Goal: Task Accomplishment & Management: Manage account settings

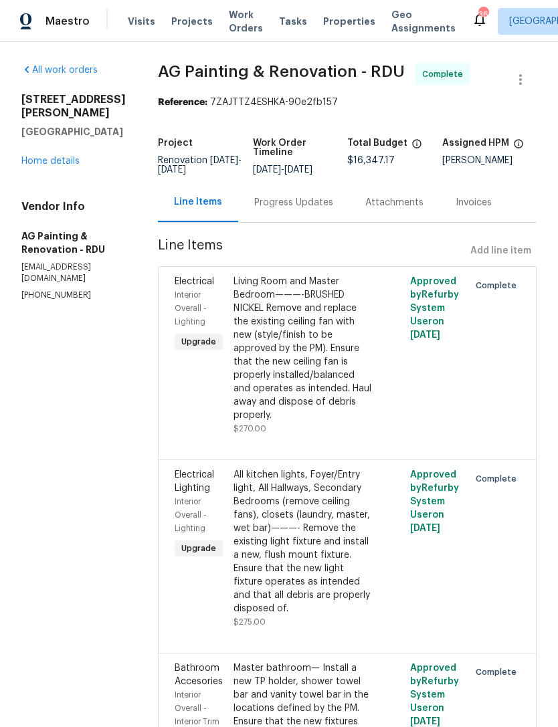
click at [68, 157] on link "Home details" at bounding box center [50, 161] width 58 height 9
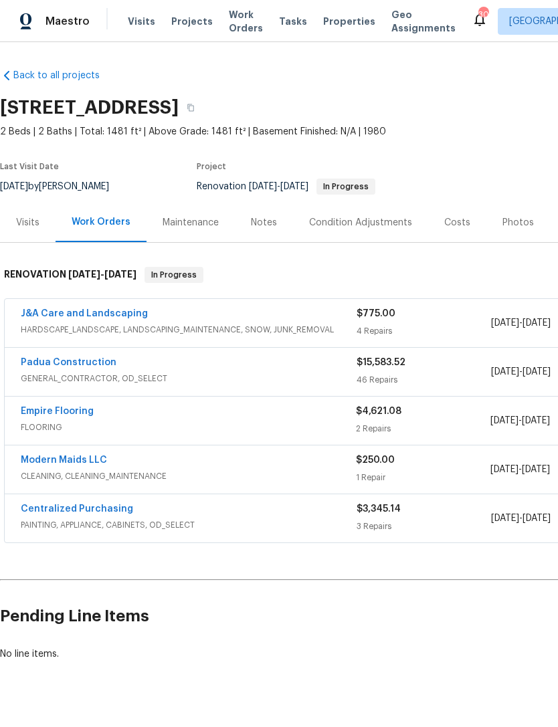
click at [94, 461] on link "Modern Maids LLC" at bounding box center [64, 459] width 86 height 9
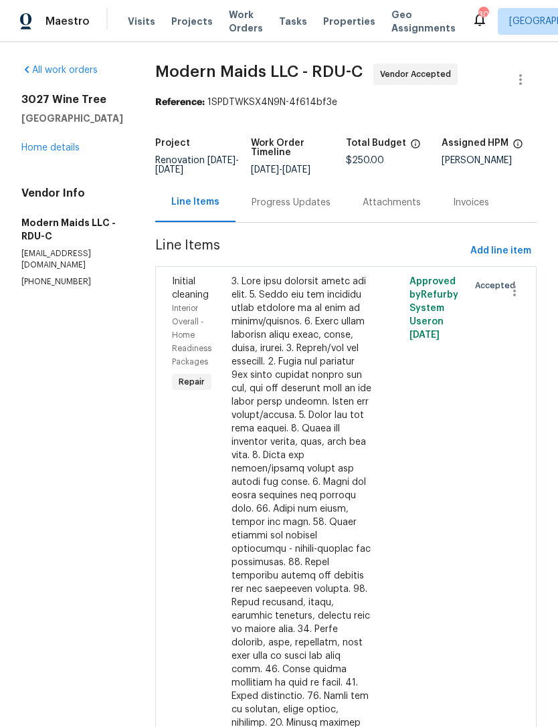
click at [330, 206] on div "Progress Updates" at bounding box center [290, 202] width 79 height 13
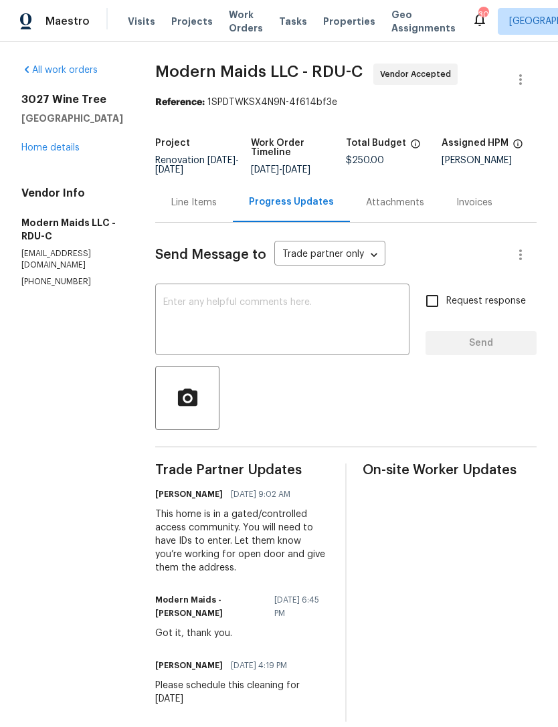
click at [62, 152] on link "Home details" at bounding box center [50, 147] width 58 height 9
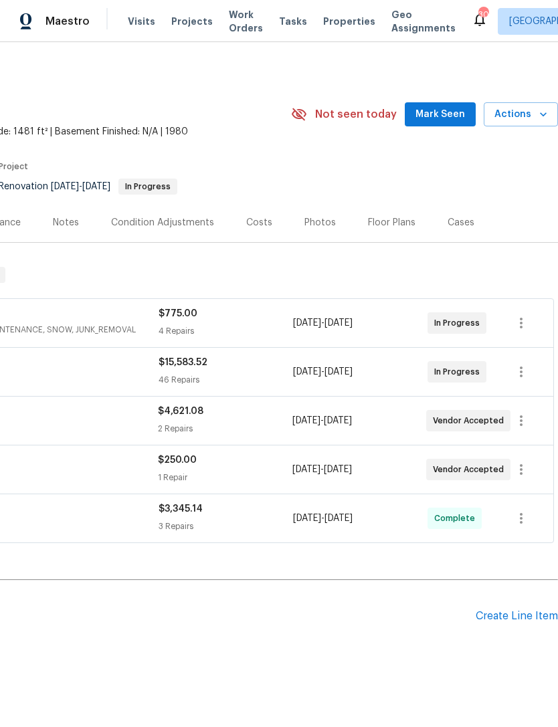
scroll to position [0, 198]
click at [449, 118] on span "Mark Seen" at bounding box center [439, 114] width 49 height 17
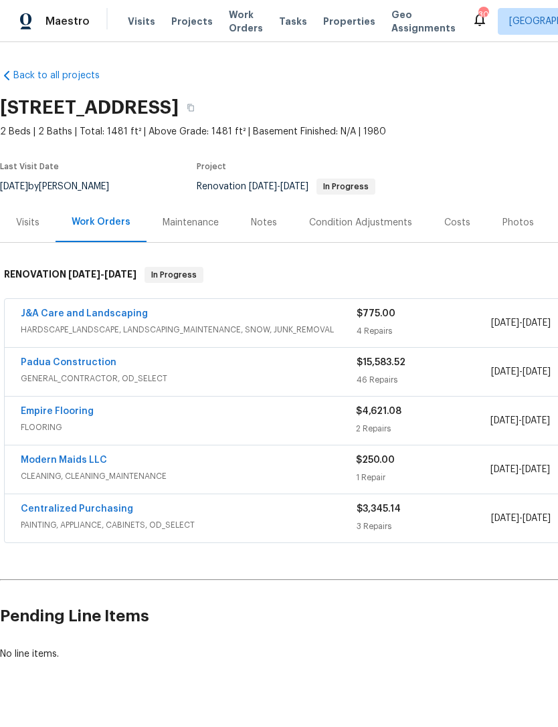
scroll to position [0, 0]
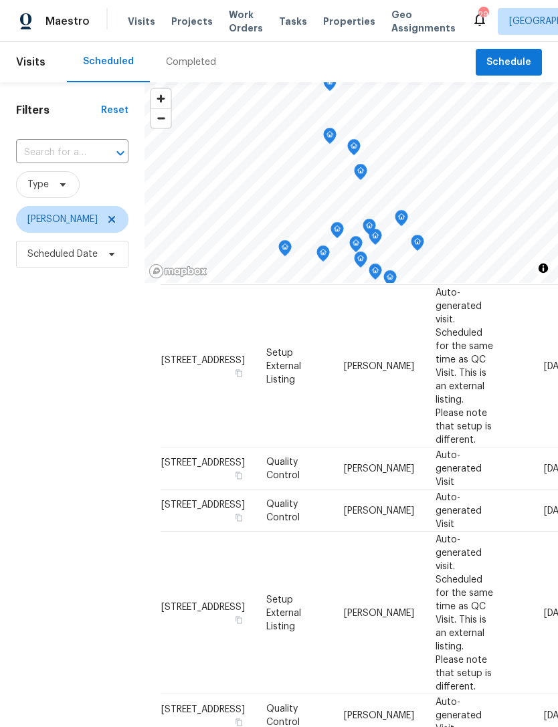
scroll to position [535, 0]
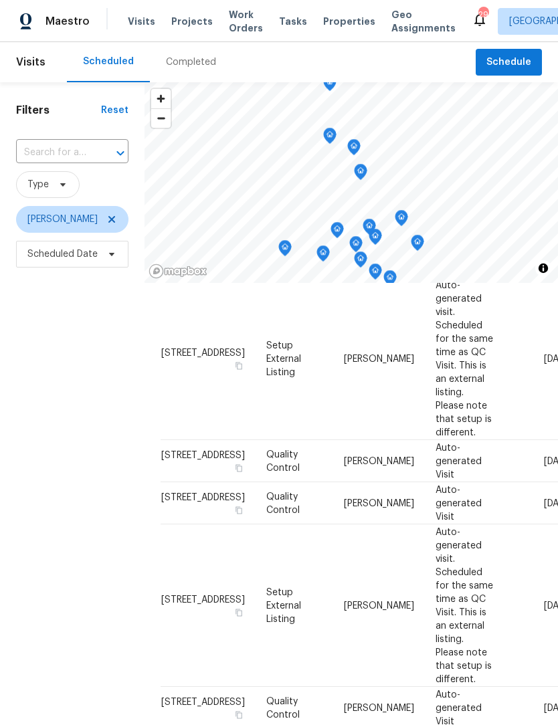
click at [0, 0] on div at bounding box center [0, 0] width 0 height 0
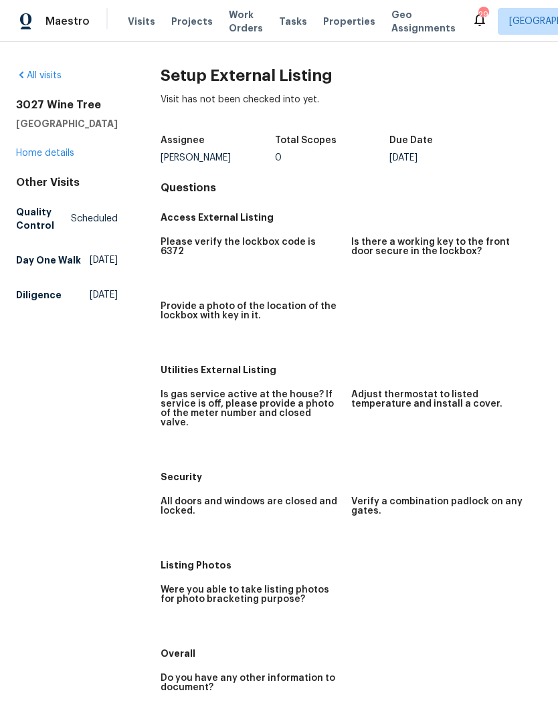
click at [38, 151] on link "Home details" at bounding box center [45, 152] width 58 height 9
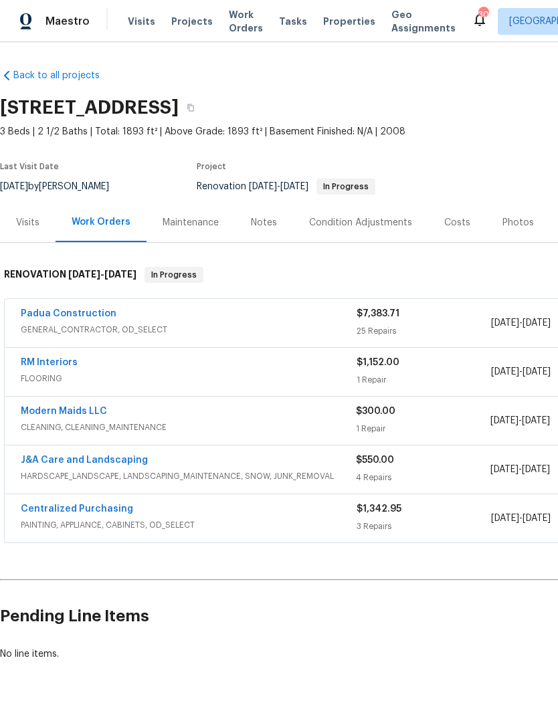
click at [466, 220] on div "Costs" at bounding box center [457, 222] width 58 height 39
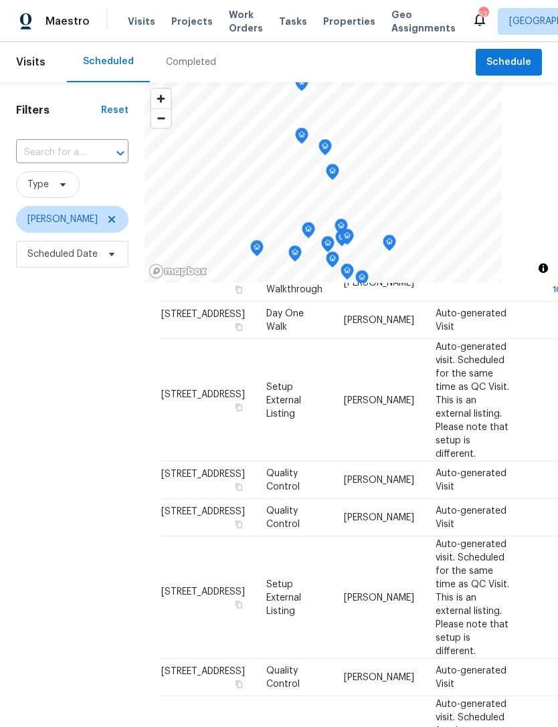
scroll to position [276, 0]
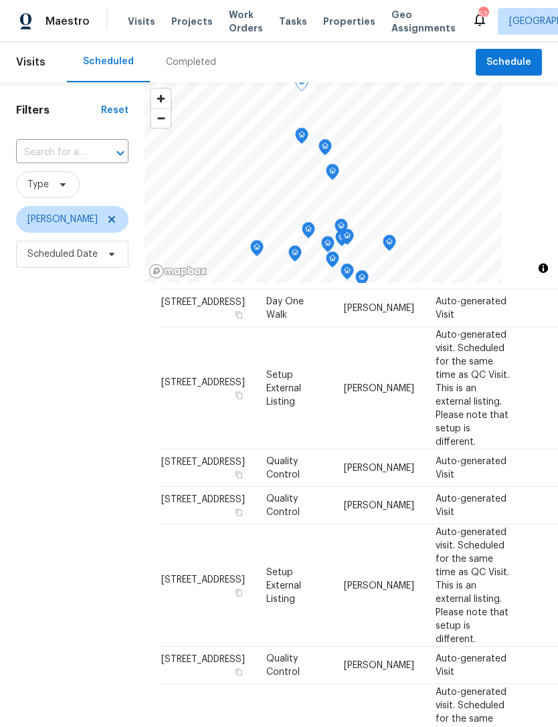
click at [0, 0] on span at bounding box center [0, 0] width 0 height 0
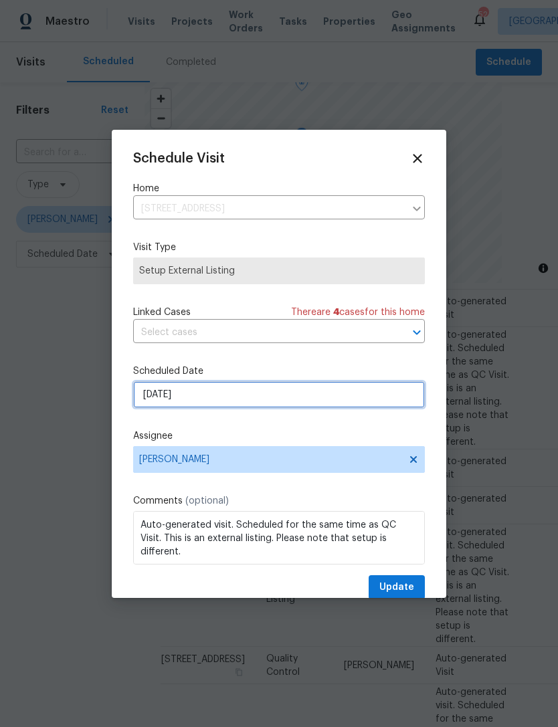
click at [209, 397] on input "9/5/2025" at bounding box center [279, 394] width 292 height 27
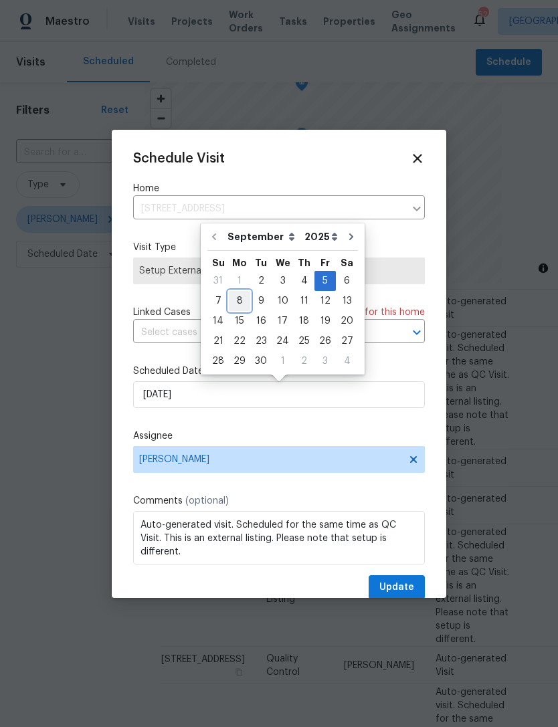
click at [237, 293] on div "8" at bounding box center [239, 301] width 21 height 19
type input "9/8/2025"
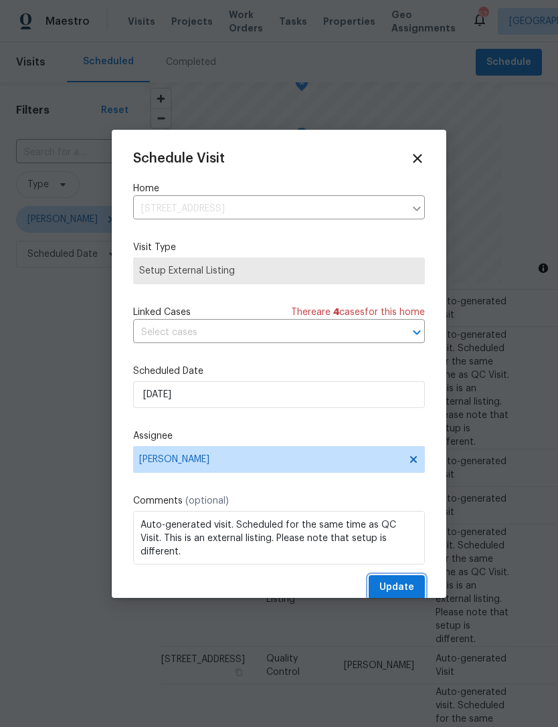
click at [402, 582] on span "Update" at bounding box center [396, 587] width 35 height 17
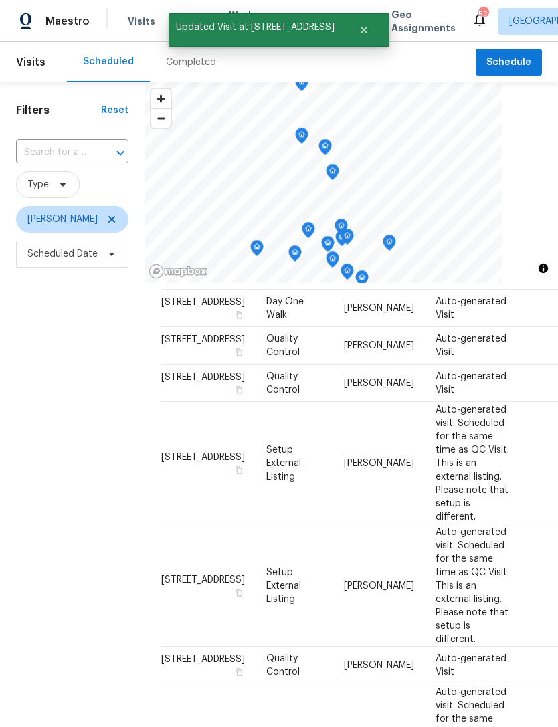
click at [0, 0] on icon at bounding box center [0, 0] width 0 height 0
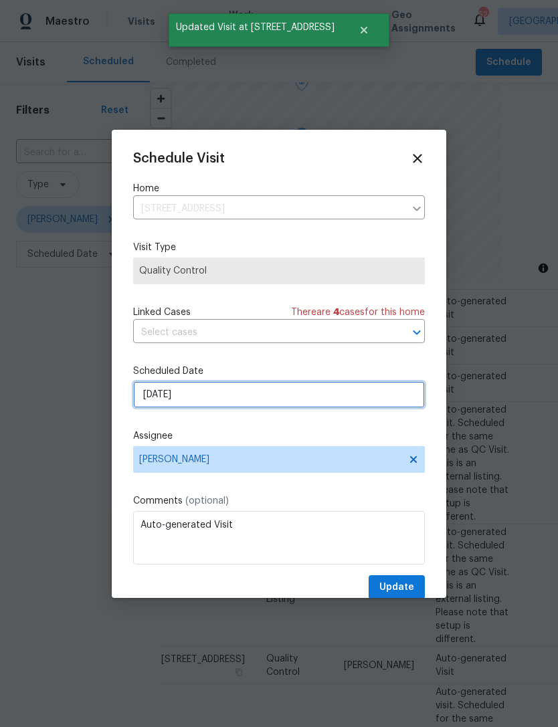
click at [229, 396] on input "9/5/2025" at bounding box center [279, 394] width 292 height 27
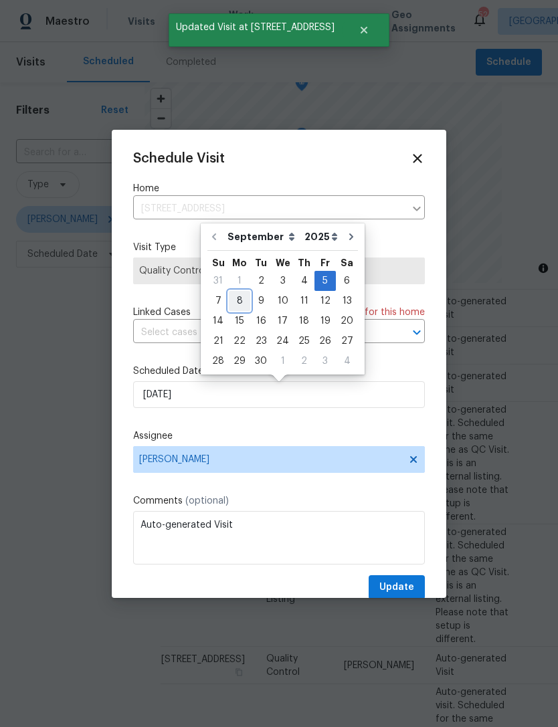
click at [237, 302] on div "8" at bounding box center [239, 301] width 21 height 19
type input "9/8/2025"
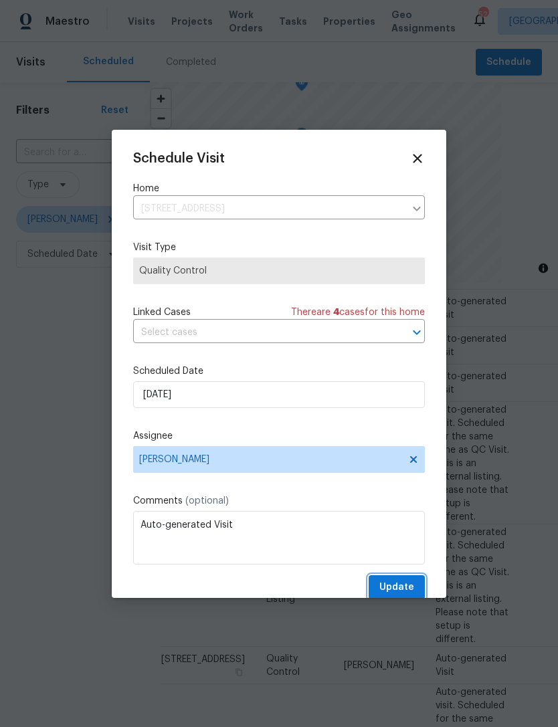
click at [409, 590] on span "Update" at bounding box center [396, 587] width 35 height 17
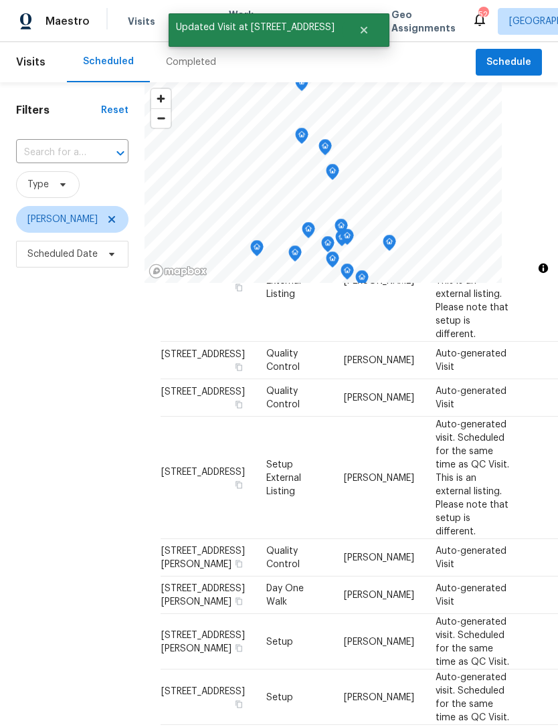
scroll to position [550, 0]
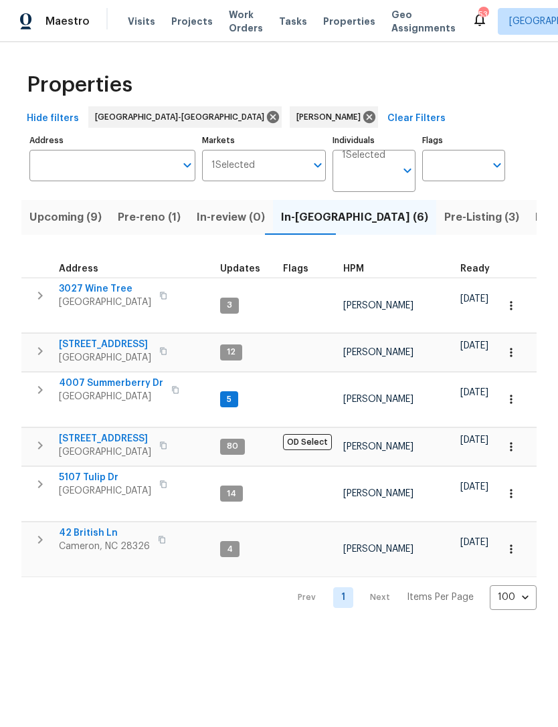
click at [78, 209] on span "Upcoming (9)" at bounding box center [65, 217] width 72 height 19
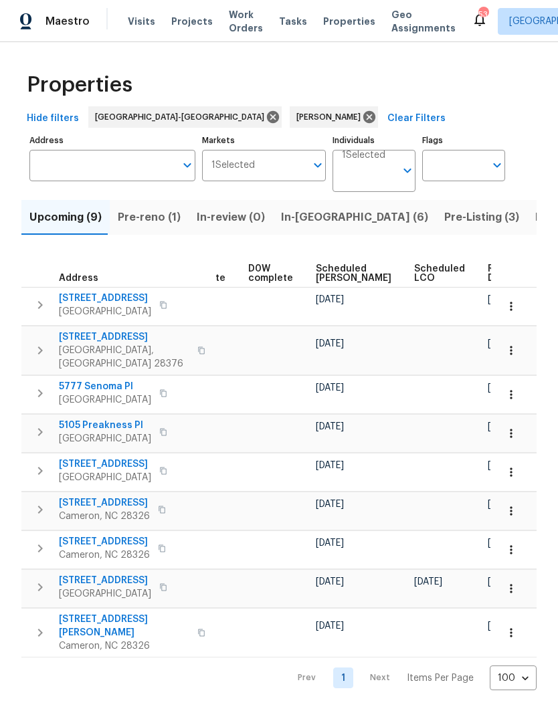
scroll to position [0, 336]
click at [330, 274] on span "Scheduled COE" at bounding box center [354, 273] width 76 height 19
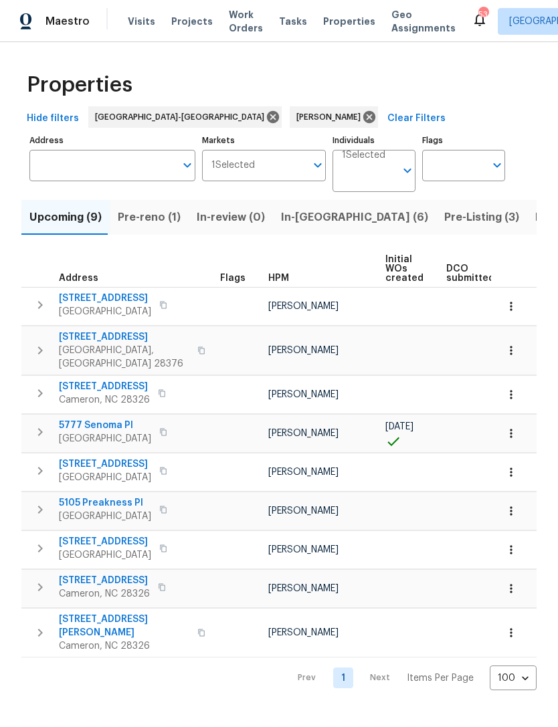
click at [106, 335] on span "136 Bristol Ct" at bounding box center [124, 336] width 130 height 13
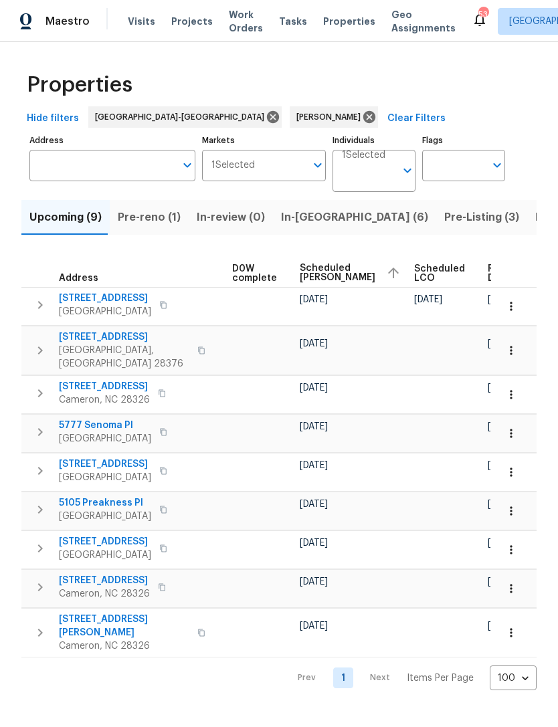
scroll to position [0, 352]
click at [509, 348] on icon "button" at bounding box center [510, 350] width 13 height 13
click at [513, 342] on div at bounding box center [279, 363] width 558 height 727
click at [514, 344] on icon "button" at bounding box center [510, 350] width 13 height 13
click at [515, 342] on div at bounding box center [279, 363] width 558 height 727
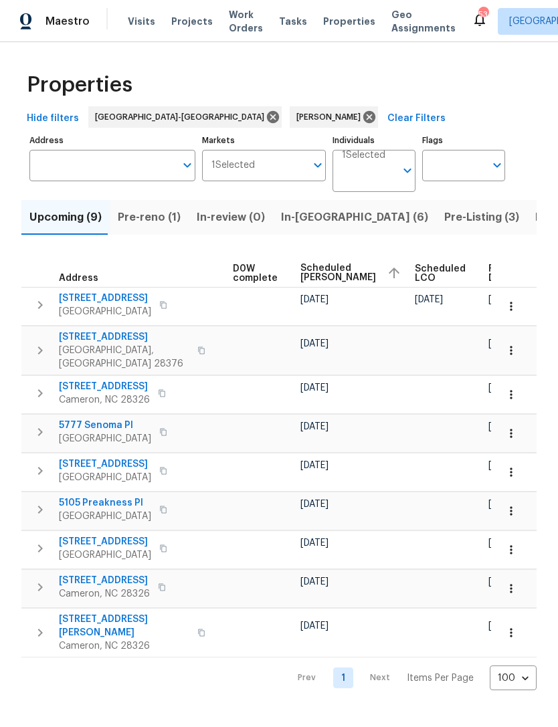
click at [518, 342] on button "button" at bounding box center [510, 350] width 29 height 29
click at [544, 290] on div at bounding box center [279, 363] width 558 height 727
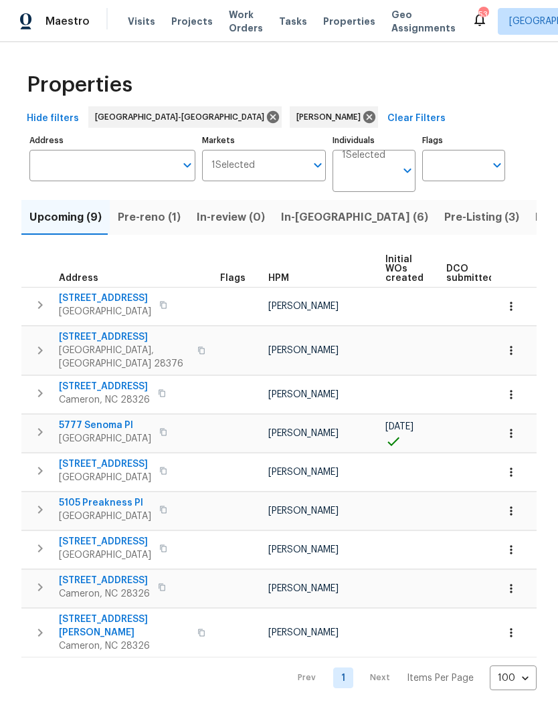
scroll to position [0, 0]
click at [309, 216] on span "In-reno (6)" at bounding box center [354, 217] width 147 height 19
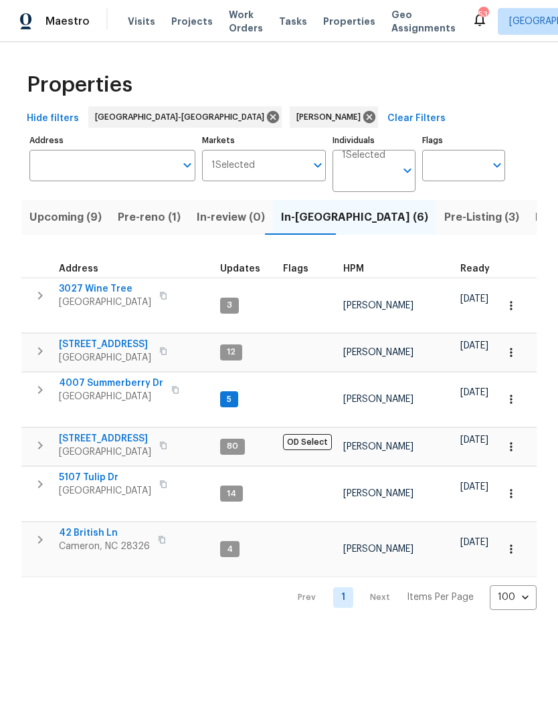
click at [444, 225] on span "Pre-Listing (3)" at bounding box center [481, 217] width 75 height 19
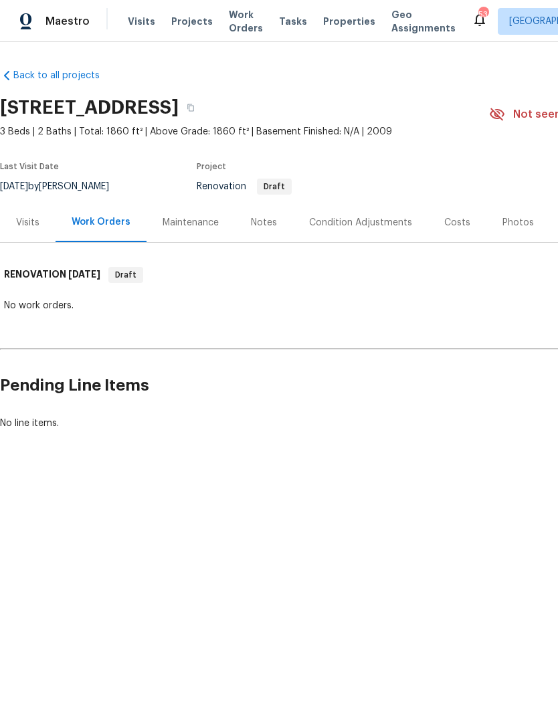
click at [350, 219] on div "Condition Adjustments" at bounding box center [360, 222] width 103 height 13
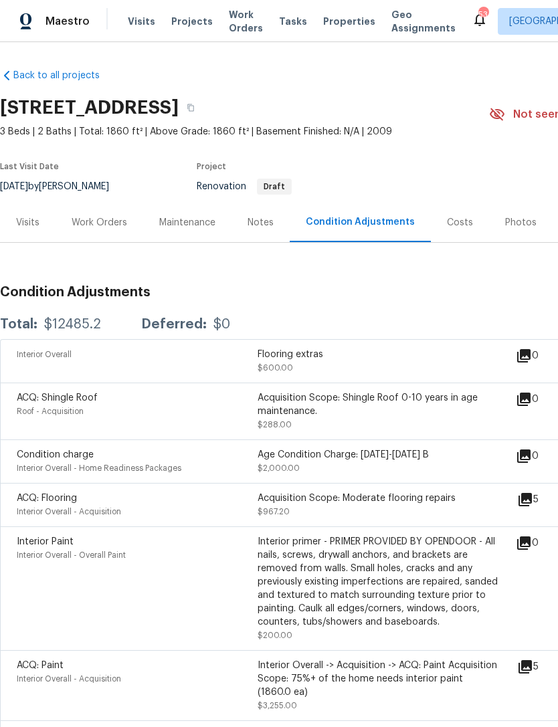
click at [533, 501] on icon at bounding box center [525, 500] width 16 height 16
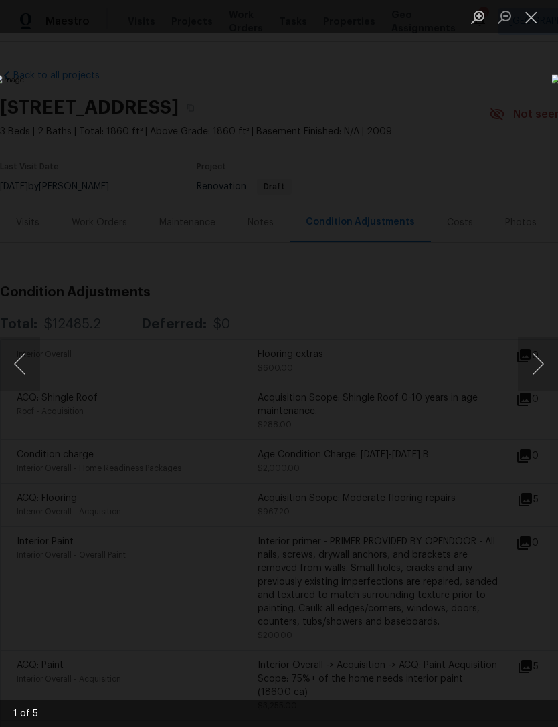
click at [530, 17] on button "Close lightbox" at bounding box center [531, 16] width 27 height 23
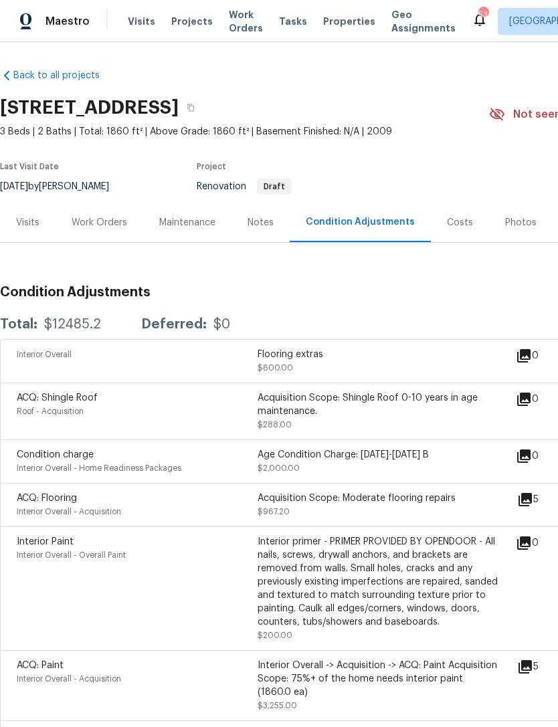
click at [270, 218] on div "Notes" at bounding box center [260, 222] width 26 height 13
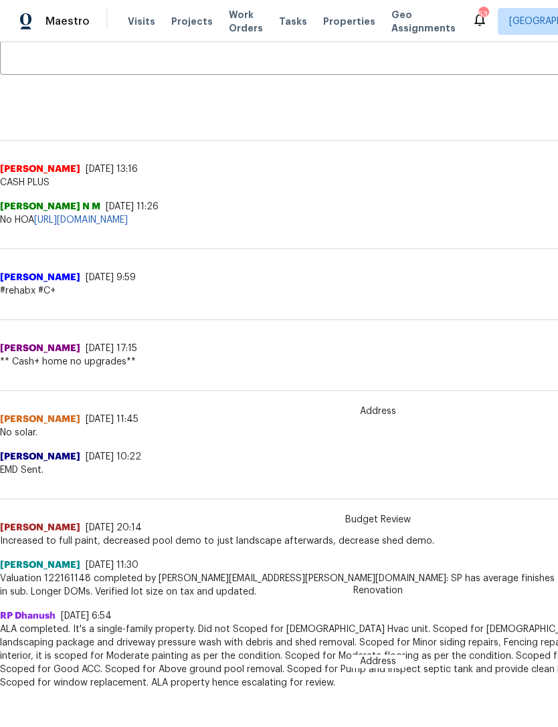
scroll to position [270, 0]
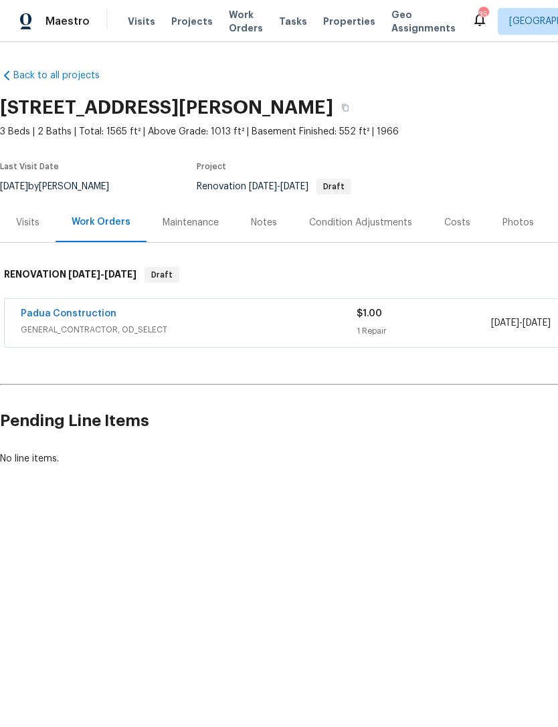
scroll to position [2, 0]
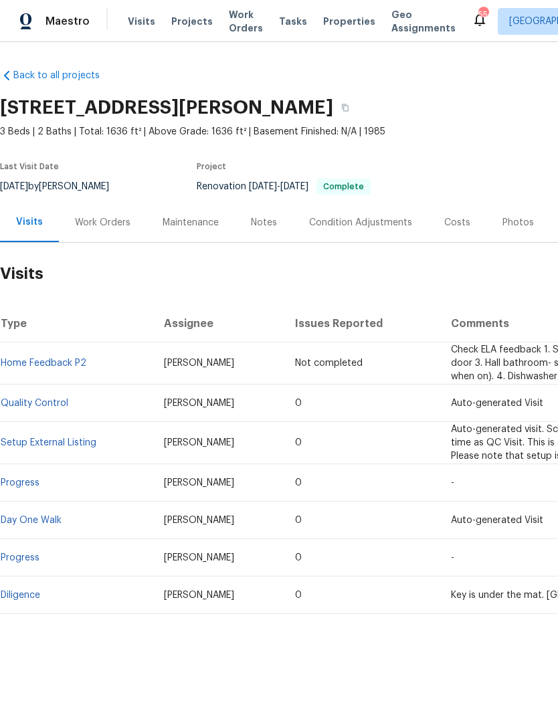
click at [110, 225] on div "Work Orders" at bounding box center [103, 222] width 56 height 13
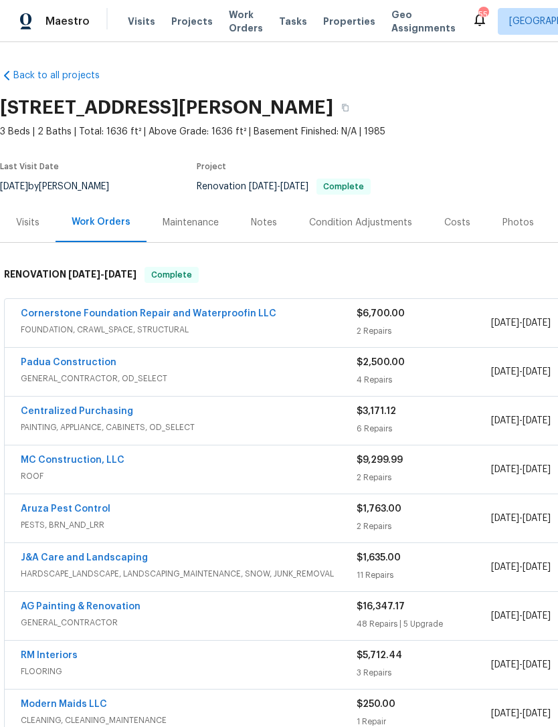
click at [36, 221] on div "Visits" at bounding box center [27, 222] width 23 height 13
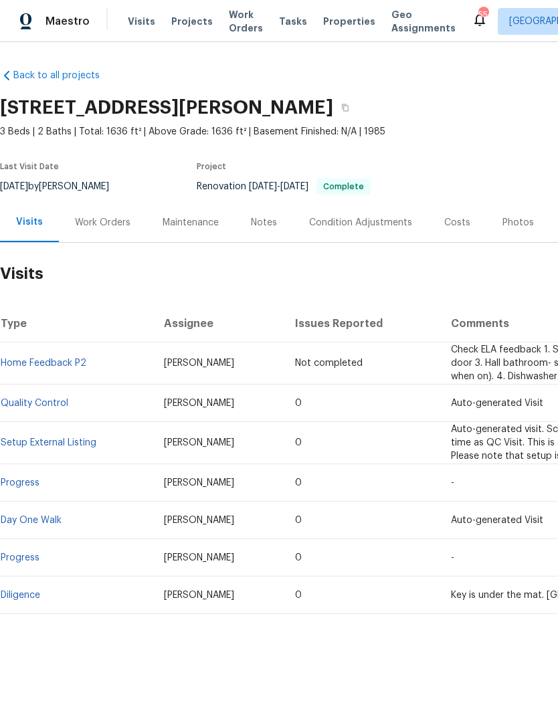
click at [101, 227] on div "Work Orders" at bounding box center [103, 222] width 56 height 13
